Goal: Check status: Check status

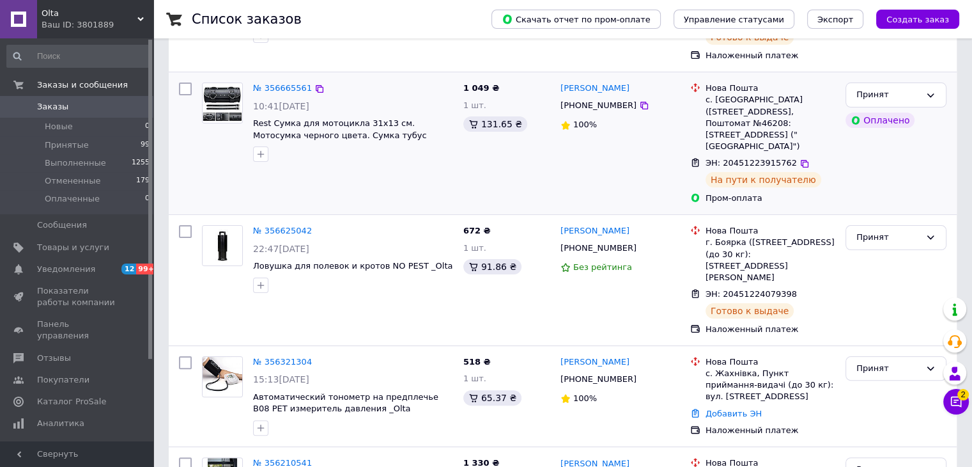
scroll to position [320, 0]
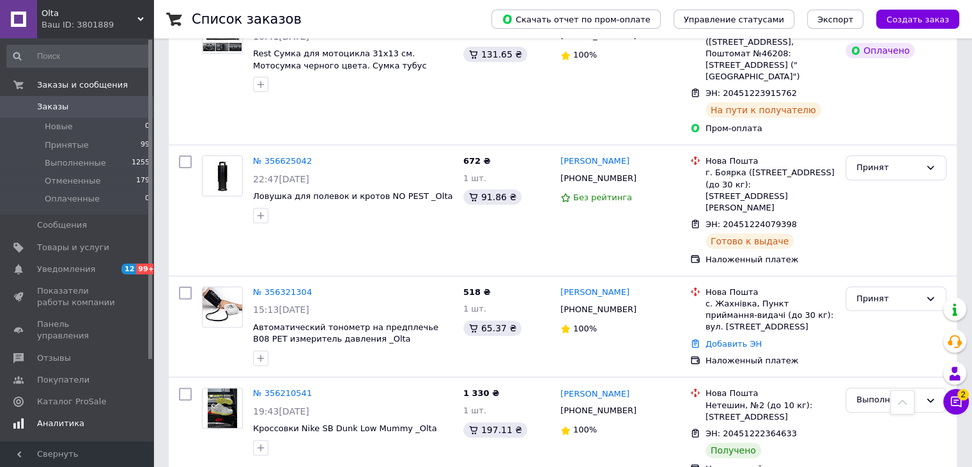
click at [59, 417] on span "Аналитика" at bounding box center [60, 423] width 47 height 12
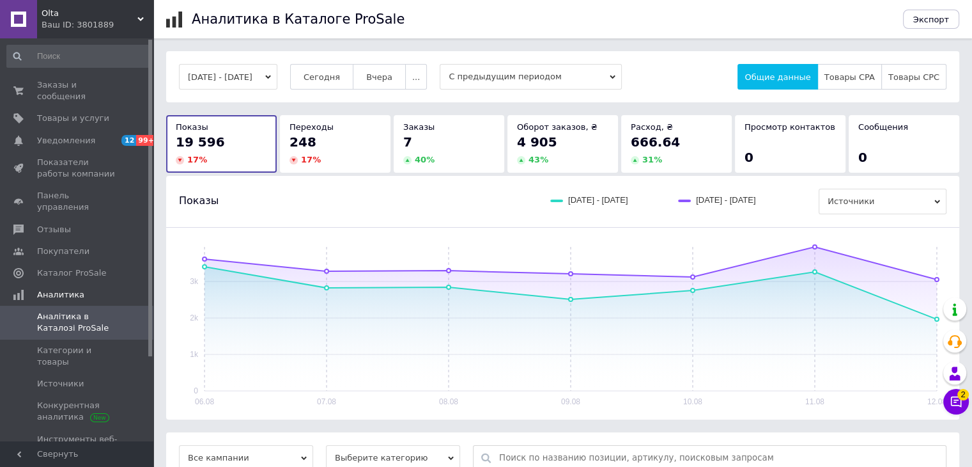
click at [475, 78] on span "С предыдущим периодом" at bounding box center [531, 77] width 182 height 26
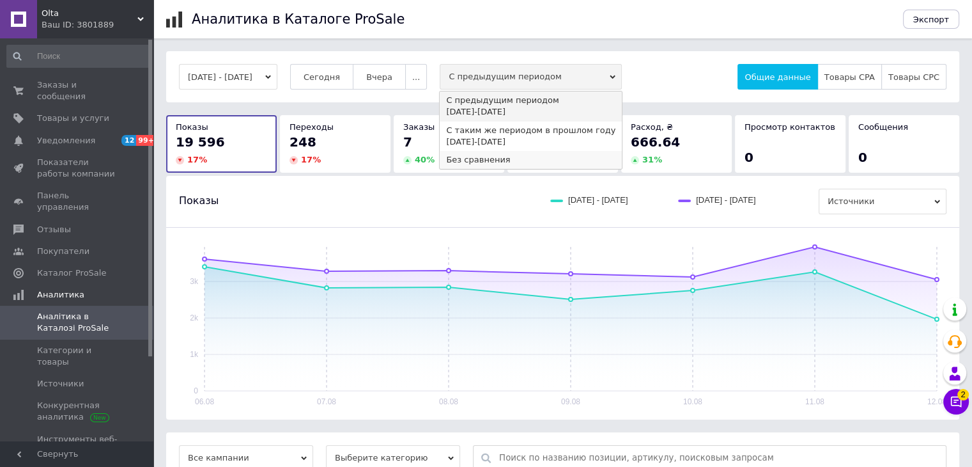
click at [466, 157] on div "Без сравнения" at bounding box center [530, 160] width 169 height 12
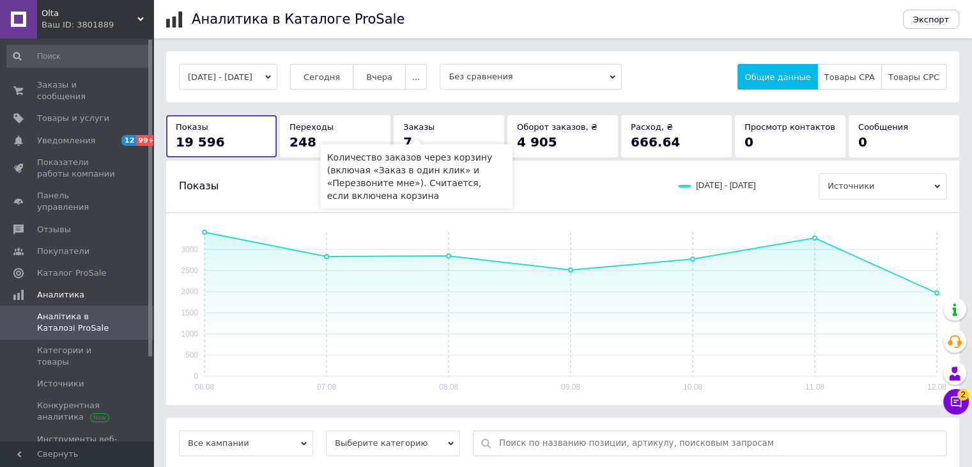
click at [419, 127] on span "Заказы" at bounding box center [418, 127] width 31 height 10
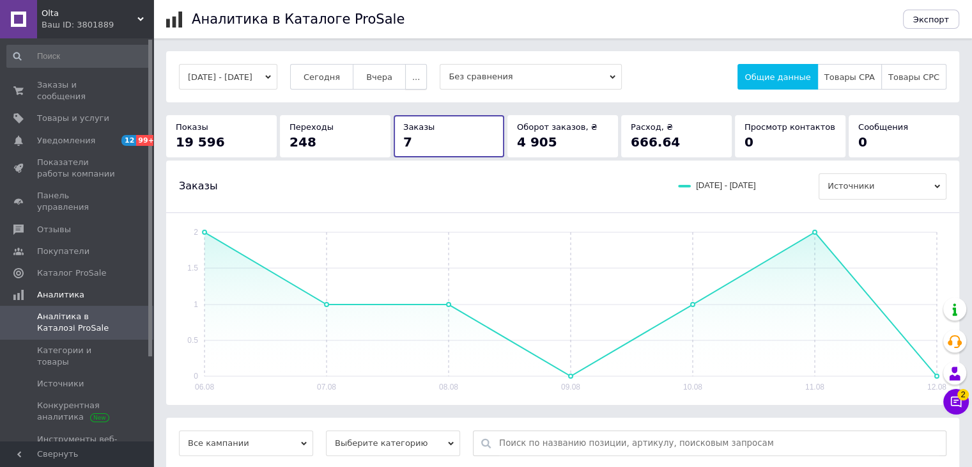
click at [420, 77] on span "..." at bounding box center [416, 77] width 8 height 10
click at [403, 149] on span "2 недели" at bounding box center [389, 152] width 40 height 10
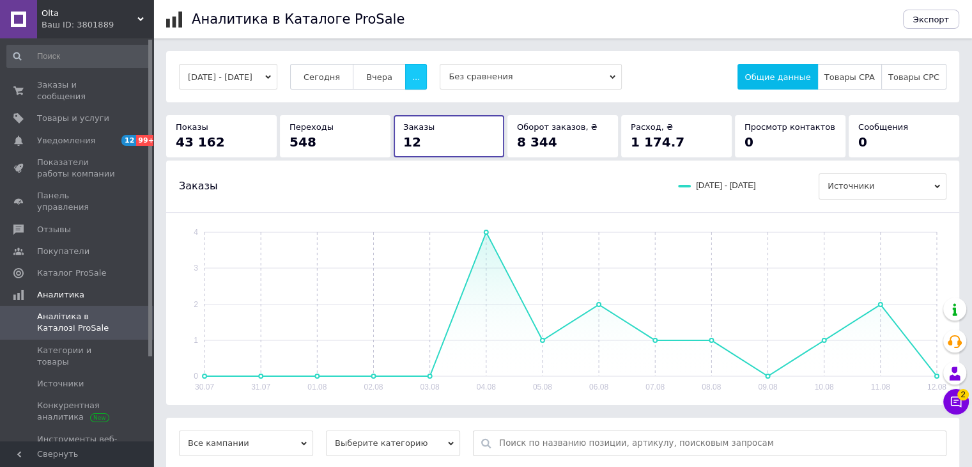
click at [420, 79] on span "..." at bounding box center [416, 77] width 8 height 10
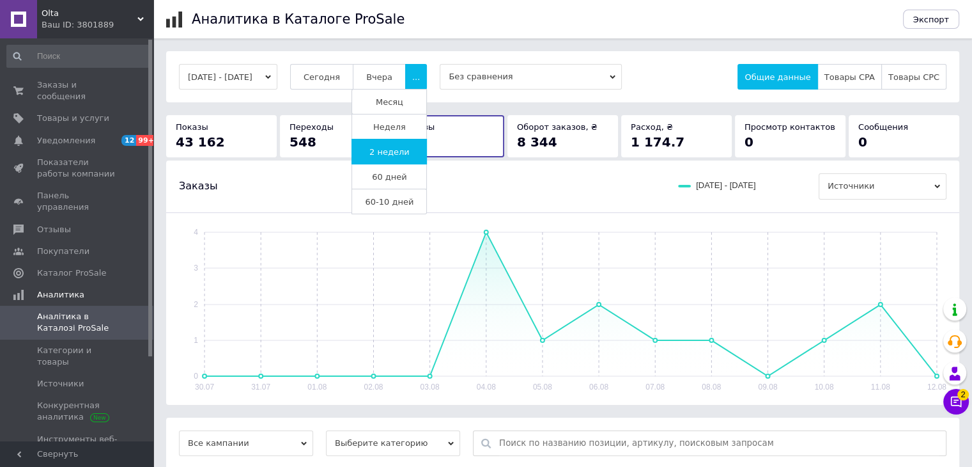
click at [403, 98] on span "Месяц" at bounding box center [389, 102] width 27 height 10
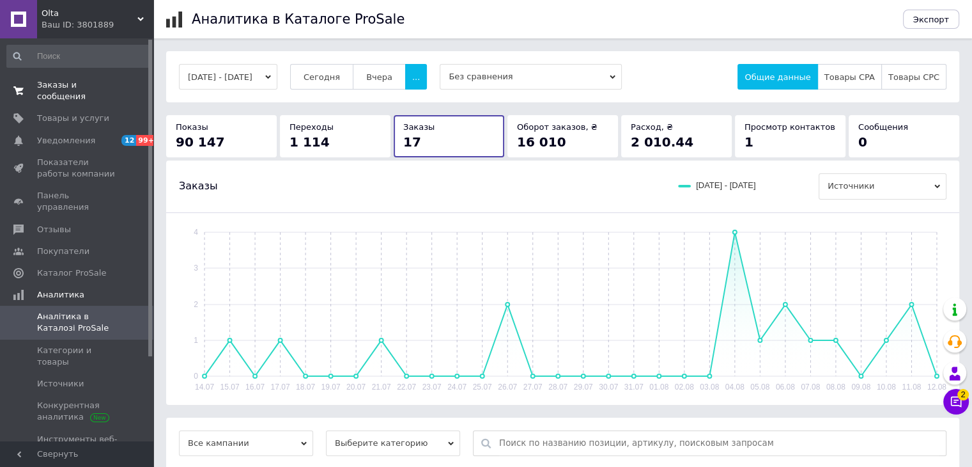
click at [108, 85] on span "Заказы и сообщения" at bounding box center [77, 90] width 81 height 23
